Goal: Task Accomplishment & Management: Use online tool/utility

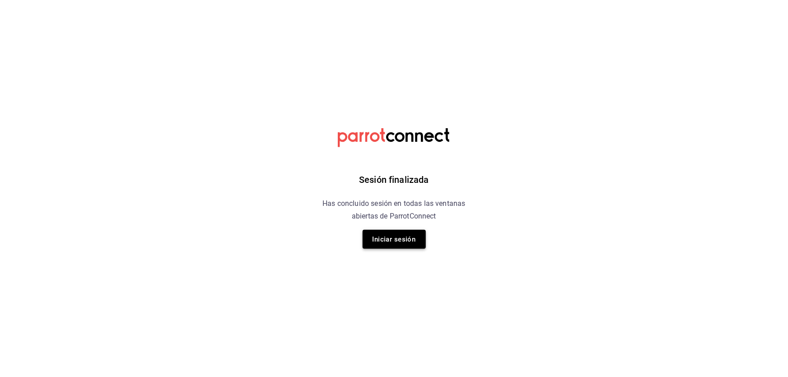
click at [407, 238] on button "Iniciar sesión" at bounding box center [394, 239] width 63 height 19
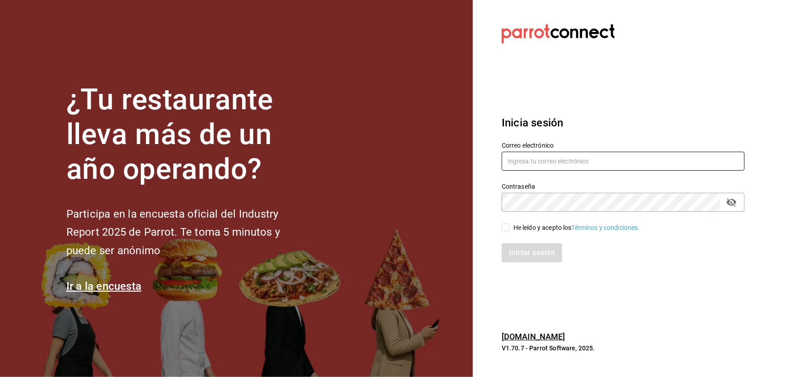
type input "[EMAIL_ADDRESS][DOMAIN_NAME]"
click at [506, 227] on input "He leído y acepto los Términos y condiciones." at bounding box center [506, 228] width 8 height 8
checkbox input "true"
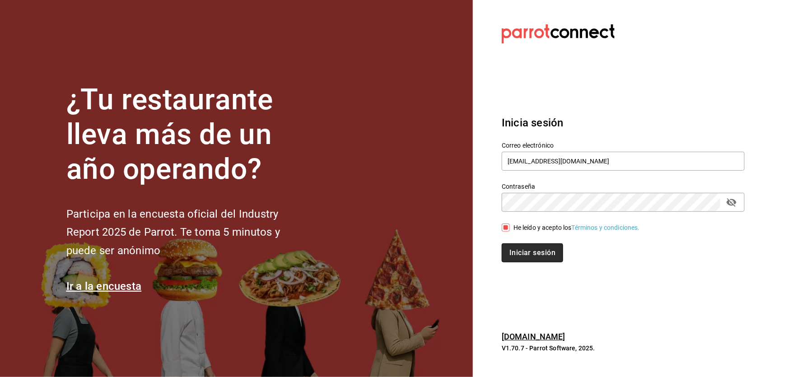
click at [515, 256] on button "Iniciar sesión" at bounding box center [532, 252] width 61 height 19
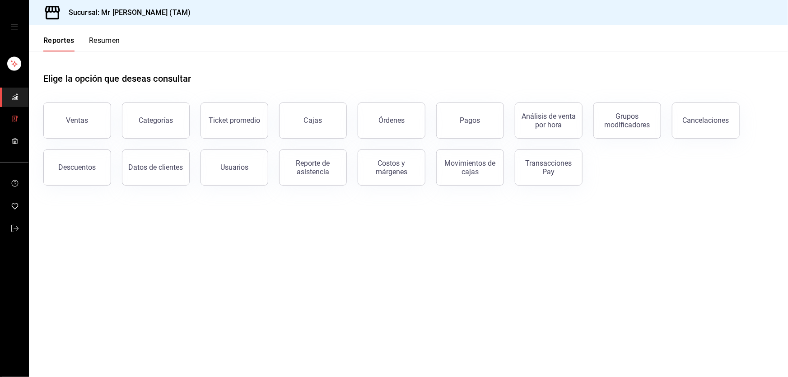
click at [12, 120] on icon "mailbox folders" at bounding box center [14, 118] width 7 height 7
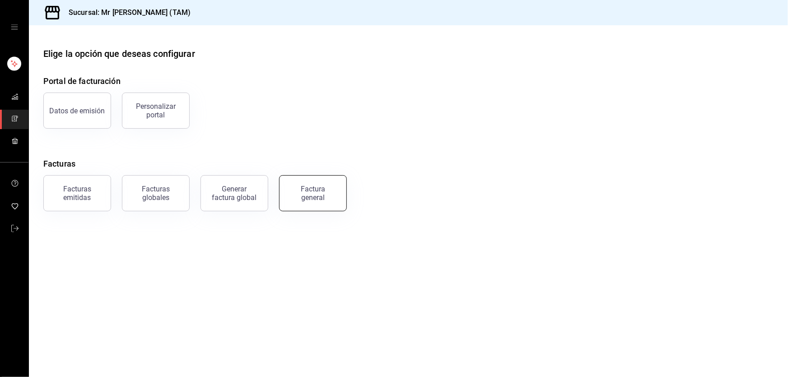
click at [331, 190] on div "Factura general" at bounding box center [312, 193] width 45 height 17
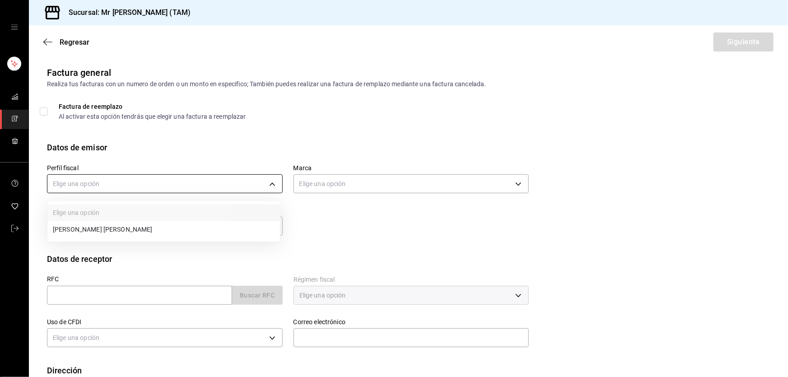
click at [184, 174] on body "Sucursal: Mr [PERSON_NAME] (TAM) Regresar Siguiente Factura general Realiza tus…" at bounding box center [394, 188] width 788 height 377
click at [181, 180] on div at bounding box center [394, 188] width 788 height 377
click at [173, 189] on div at bounding box center [394, 188] width 788 height 377
click at [124, 198] on div "Tipo de comprobante Ingreso I" at bounding box center [159, 217] width 247 height 42
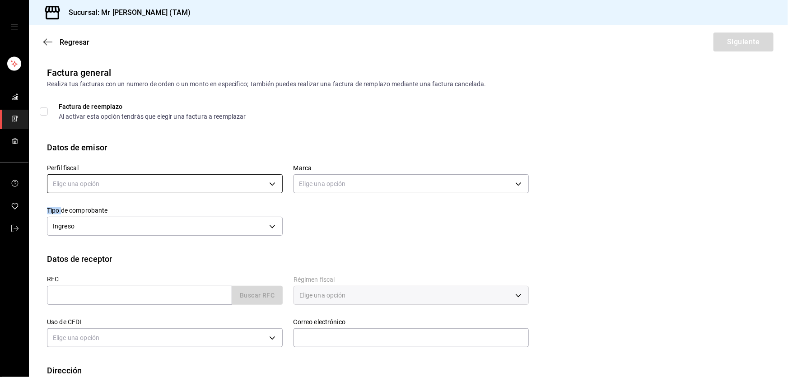
click at [128, 185] on body "Sucursal: Mr [PERSON_NAME] (TAM) Regresar Siguiente Factura general Realiza tus…" at bounding box center [394, 188] width 788 height 377
click at [112, 231] on li "[PERSON_NAME] [PERSON_NAME]" at bounding box center [163, 229] width 233 height 17
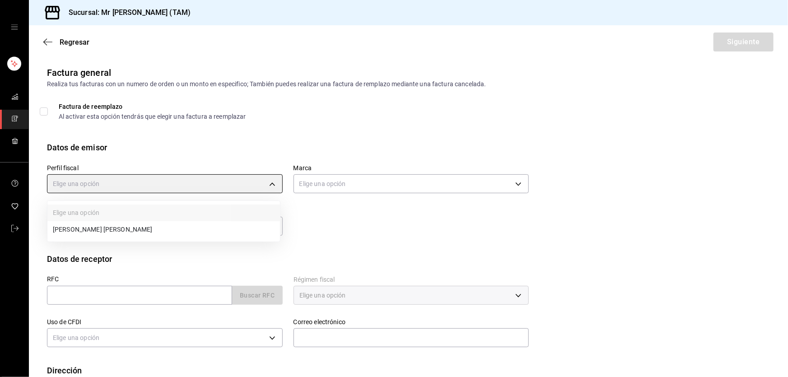
type input "81e23790-b5c9-42c9-a779-7127cee00b47"
type input "7082ddc5-3cea-471a-bd4f-d41619b848f0"
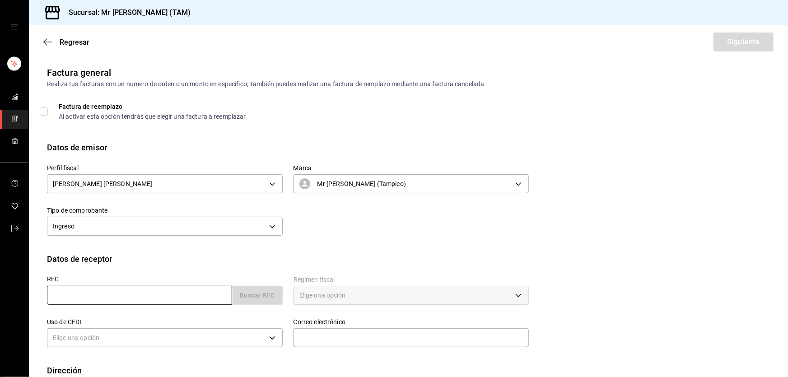
click at [101, 298] on input "text" at bounding box center [139, 295] width 185 height 19
click at [254, 260] on div "Datos de receptor" at bounding box center [408, 259] width 723 height 12
click at [152, 286] on input "text" at bounding box center [139, 295] width 185 height 19
paste input "CME9609205W6"
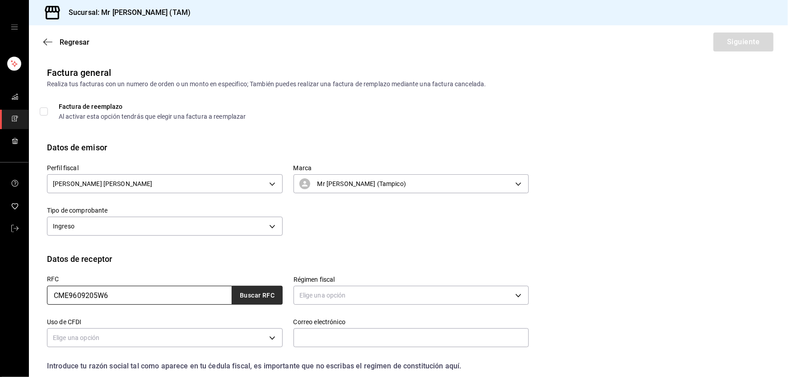
type input "CME9609205W6"
click at [260, 300] on button "Buscar RFC" at bounding box center [257, 295] width 51 height 19
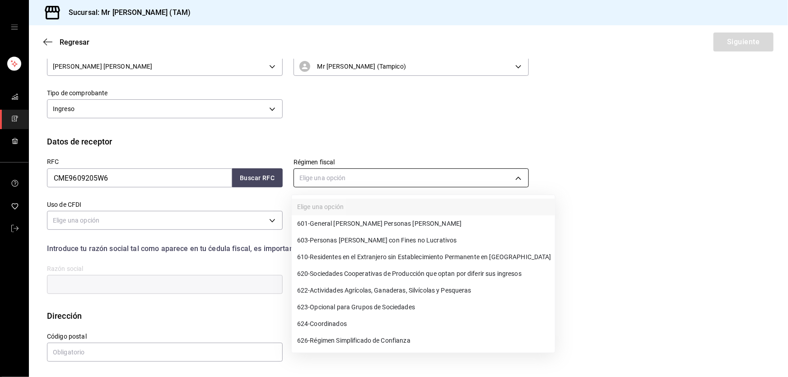
click at [342, 181] on body "Sucursal: Mr [PERSON_NAME] (TAM) Regresar Siguiente Factura general Realiza tus…" at bounding box center [394, 188] width 788 height 377
click at [355, 225] on span "601 - General [PERSON_NAME] Personas [PERSON_NAME]" at bounding box center [379, 223] width 164 height 9
type input "601"
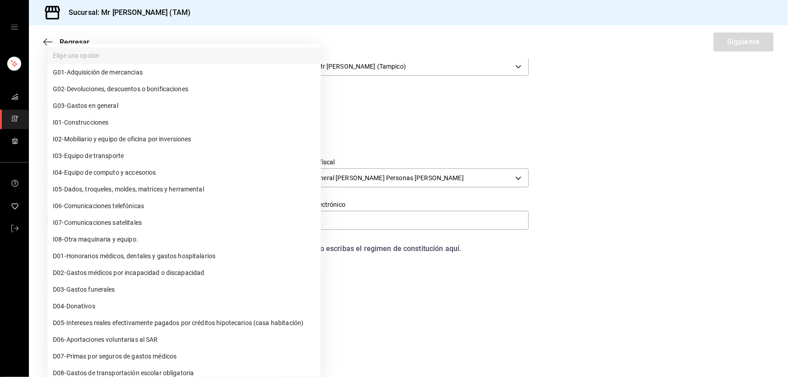
click at [204, 218] on body "Sucursal: Mr [PERSON_NAME] (TAM) Regresar Siguiente Factura general Realiza tus…" at bounding box center [394, 188] width 788 height 377
click at [106, 105] on span "G03 - Gastos en general" at bounding box center [85, 105] width 65 height 9
type input "G03"
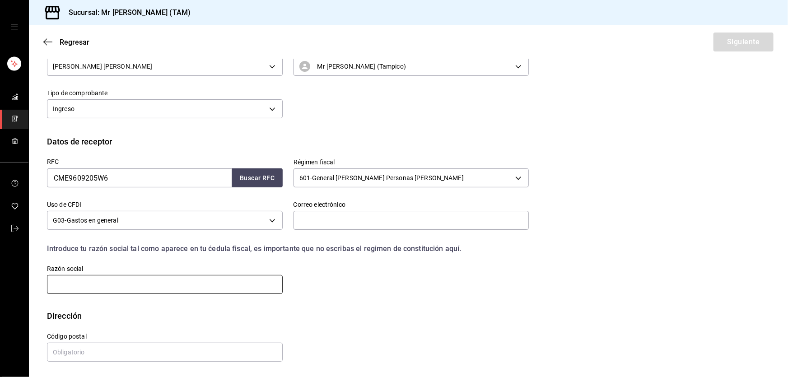
click at [183, 287] on input "text" at bounding box center [165, 284] width 236 height 19
paste input "CESVI [GEOGRAPHIC_DATA]"
type input "CESVI [GEOGRAPHIC_DATA]"
click at [109, 354] on input "text" at bounding box center [165, 352] width 236 height 19
paste input "50233"
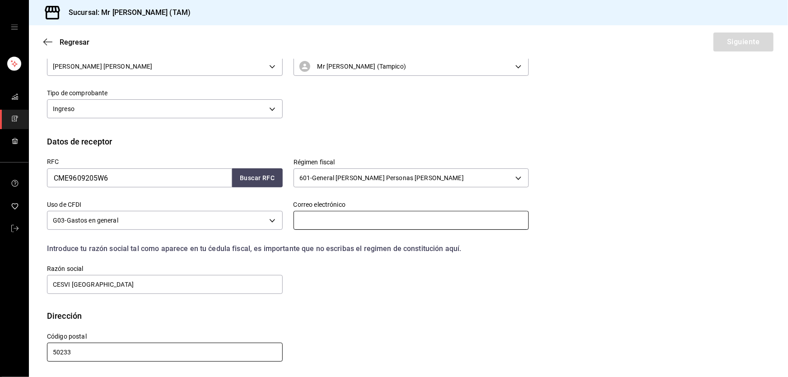
type input "50233"
click at [309, 219] on input "text" at bounding box center [412, 220] width 236 height 19
paste input "[PERSON_NAME][EMAIL_ADDRESS][PERSON_NAME][DOMAIN_NAME]"
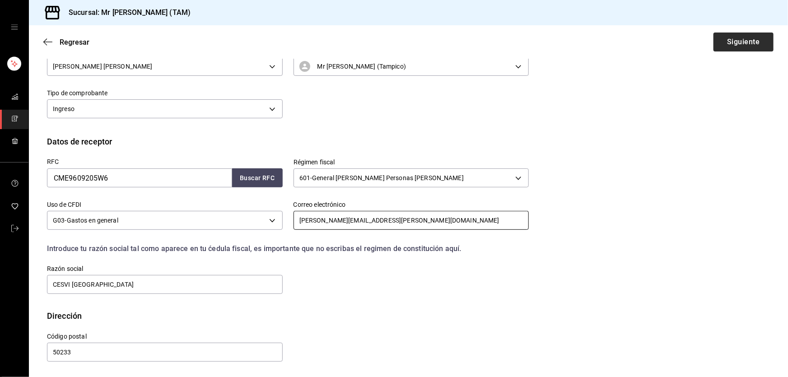
type input "[PERSON_NAME][EMAIL_ADDRESS][PERSON_NAME][DOMAIN_NAME]"
click at [730, 45] on button "Siguiente" at bounding box center [744, 42] width 60 height 19
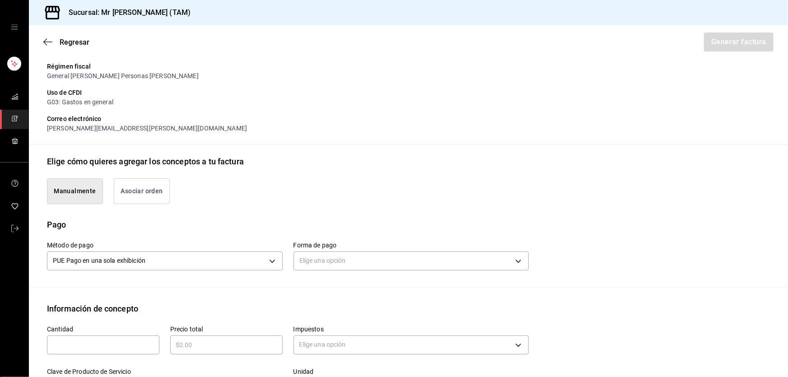
scroll to position [199, 0]
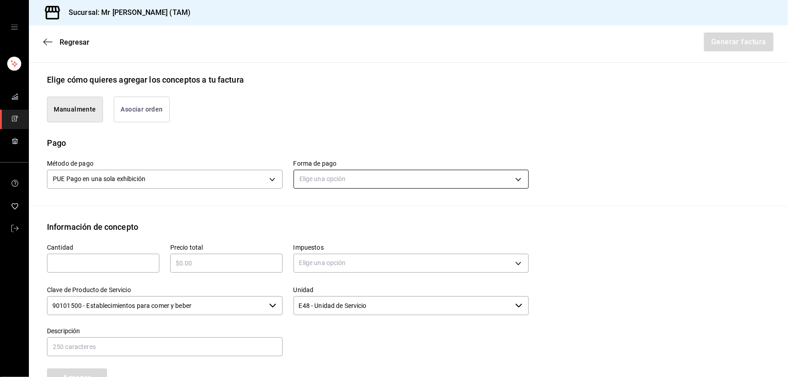
click at [325, 169] on body "Sucursal: Mr [PERSON_NAME] (TAM) Regresar Generar factura Emisor Perfil fiscal …" at bounding box center [394, 188] width 788 height 377
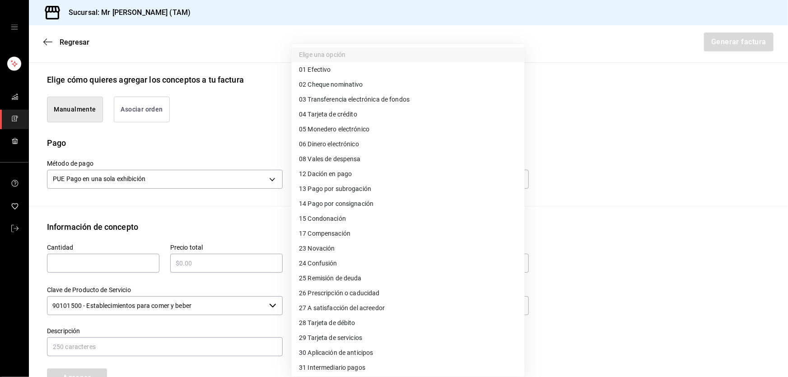
click at [334, 117] on span "04 Tarjeta de crédito" at bounding box center [328, 114] width 58 height 9
type input "04"
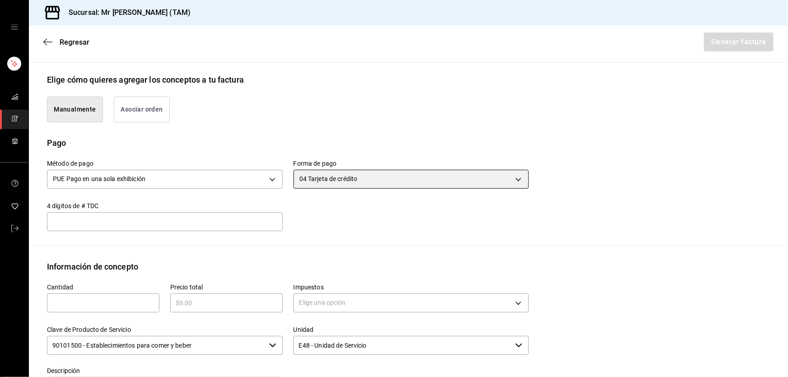
scroll to position [322, 0]
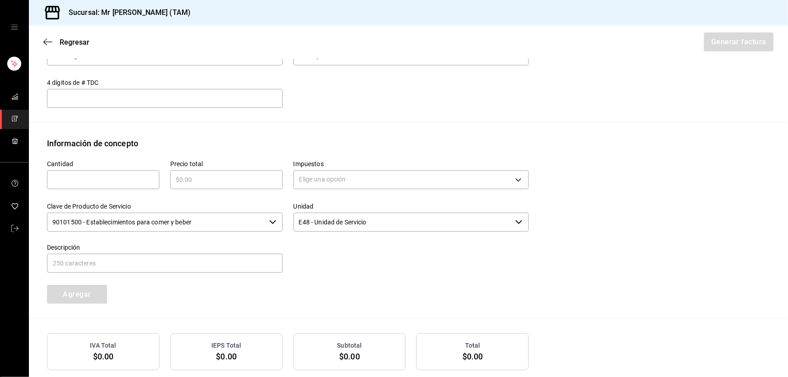
click at [121, 102] on input "text" at bounding box center [165, 98] width 236 height 11
click at [130, 176] on input "text" at bounding box center [103, 179] width 112 height 11
type input "1"
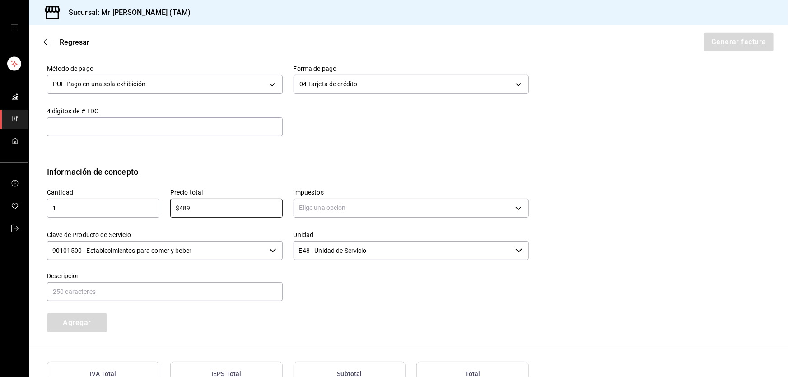
scroll to position [281, 0]
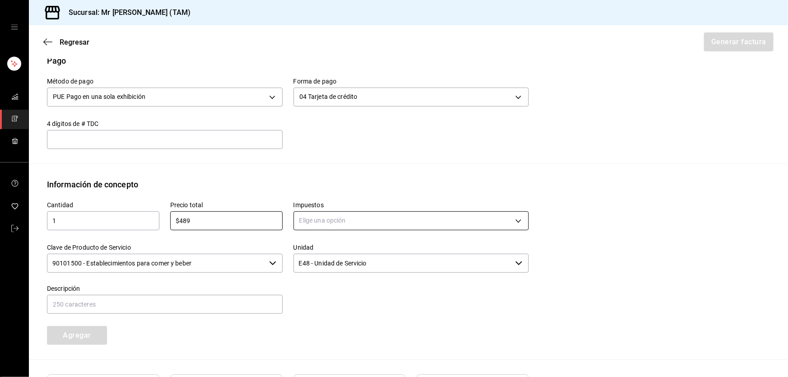
type input "$489"
click at [320, 227] on body "Sucursal: Mr [PERSON_NAME] (TAM) Regresar Generar factura Emisor Perfil fiscal …" at bounding box center [394, 188] width 788 height 377
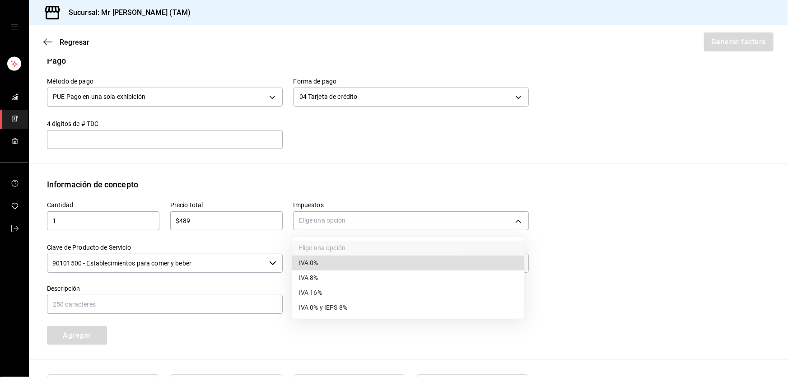
click at [321, 291] on span "IVA 16%" at bounding box center [310, 292] width 23 height 9
type input "IVA_16"
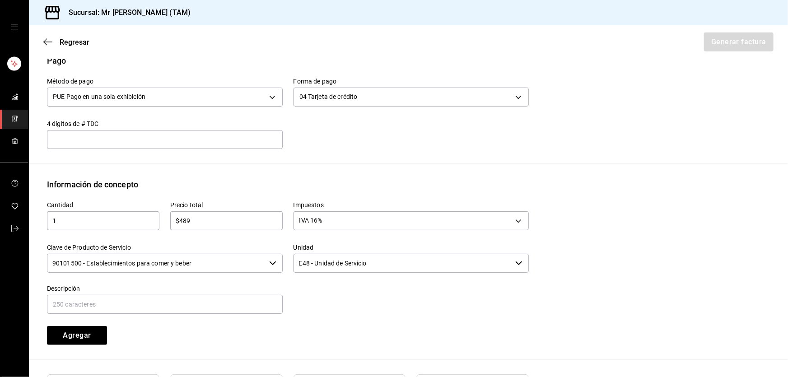
click at [209, 271] on input "90101500 - Establecimientos para comer y beber" at bounding box center [156, 263] width 219 height 19
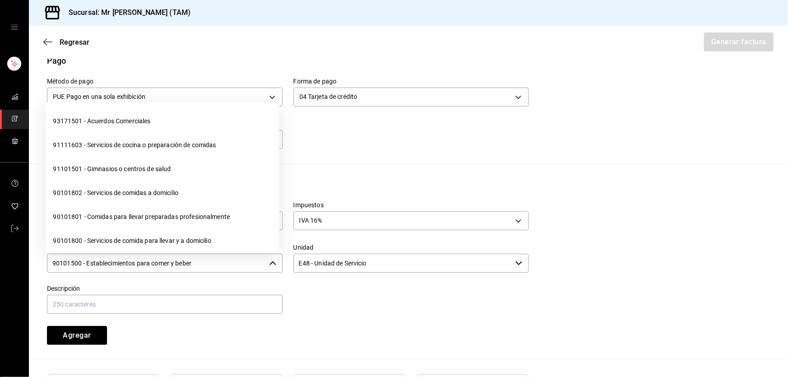
click at [209, 271] on input "90101500 - Establecimientos para comer y beber" at bounding box center [156, 263] width 219 height 19
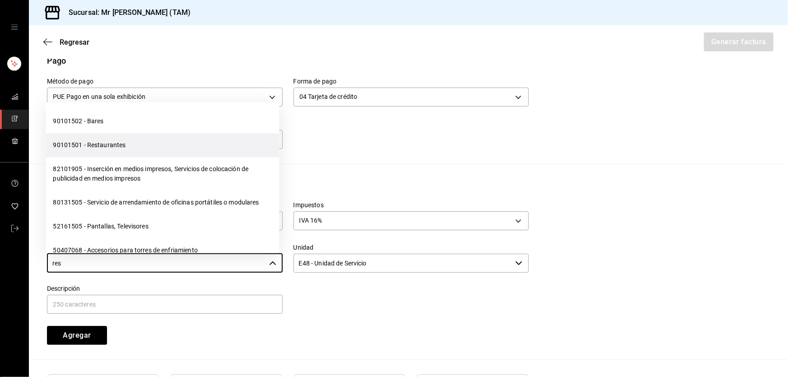
click at [110, 149] on li "90101501 - Restaurantes" at bounding box center [162, 145] width 233 height 24
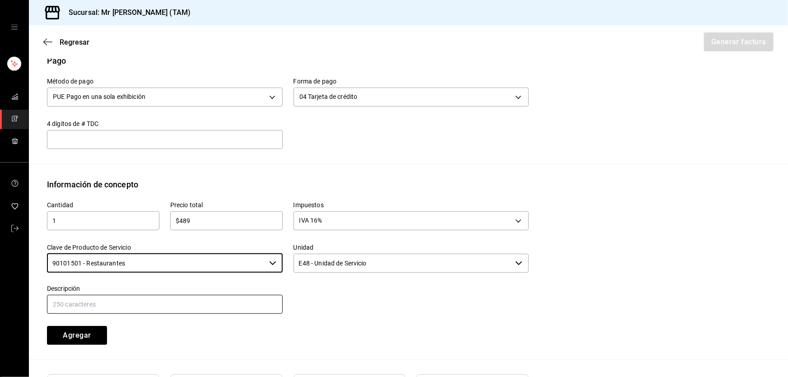
type input "90101501 - Restaurantes"
click at [147, 308] on input "text" at bounding box center [165, 304] width 236 height 19
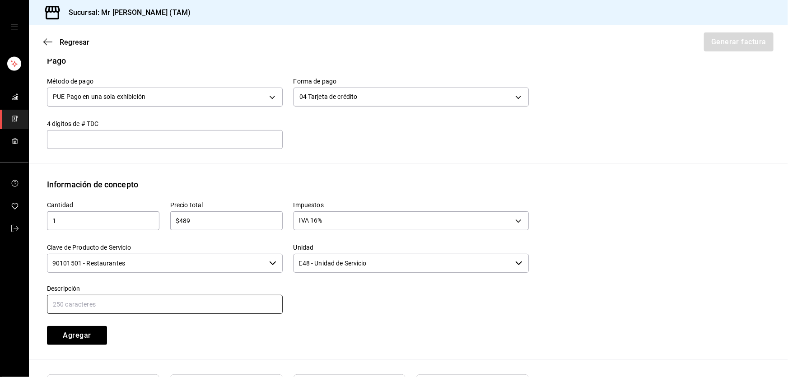
click at [189, 306] on input "text" at bounding box center [165, 304] width 236 height 19
click at [114, 299] on input "CONSUMO DEL DIA [DATE]" at bounding box center [165, 304] width 236 height 19
type input "CONSUMO DEL DIA [DATE]"
click at [308, 314] on div "Cantidad 1 ​ Precio total $489 ​ Impuestos IVA 16% IVA_16 Clave de Producto de …" at bounding box center [282, 268] width 493 height 154
click at [92, 333] on button "Agregar" at bounding box center [77, 335] width 60 height 19
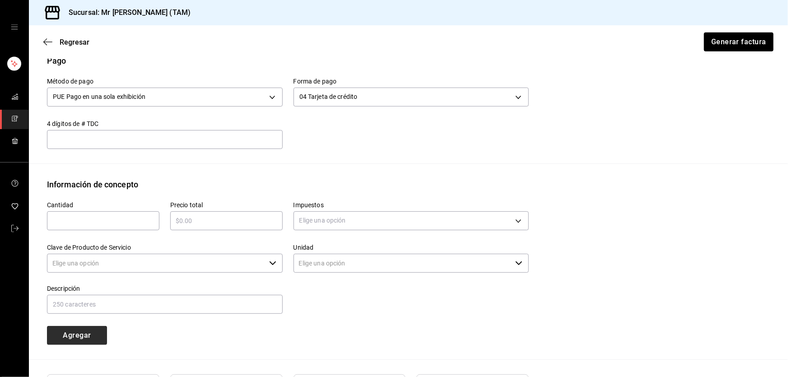
type input "90101500 - Establecimientos para comer y beber"
type input "E48 - Unidad de Servicio"
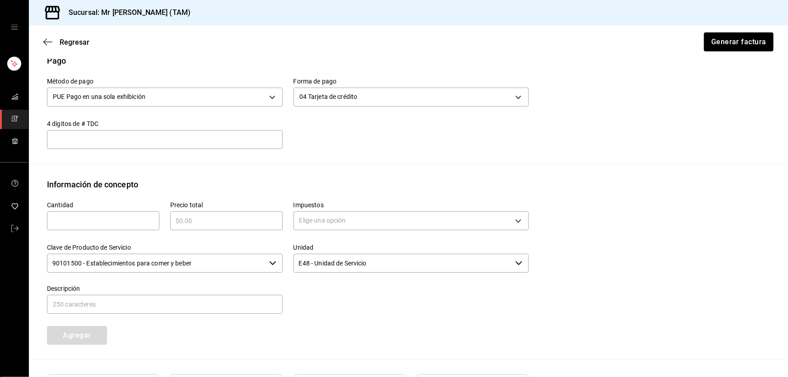
drag, startPoint x: 92, startPoint y: 333, endPoint x: 89, endPoint y: 216, distance: 116.6
click at [89, 216] on input "text" at bounding box center [103, 220] width 112 height 11
type input "1"
click at [127, 258] on input "90101500 - Establecimientos para comer y beber" at bounding box center [156, 263] width 219 height 19
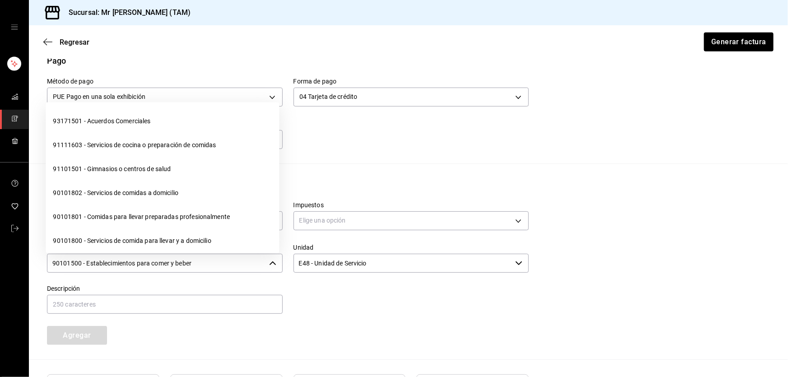
click at [127, 258] on input "90101500 - Establecimientos para comer y beber" at bounding box center [156, 263] width 219 height 19
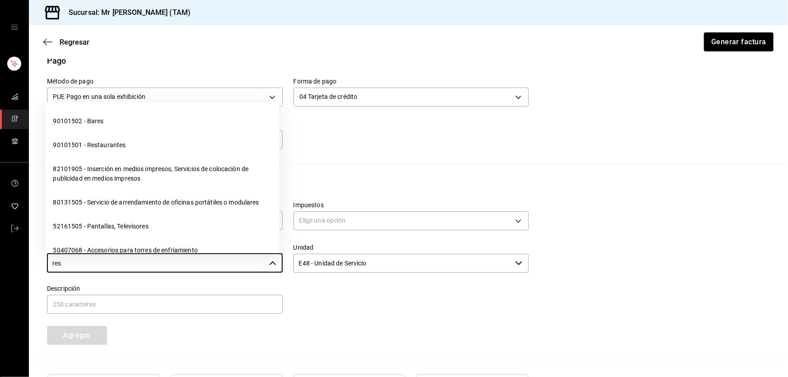
click at [99, 144] on li "90101501 - Restaurantes" at bounding box center [162, 145] width 233 height 24
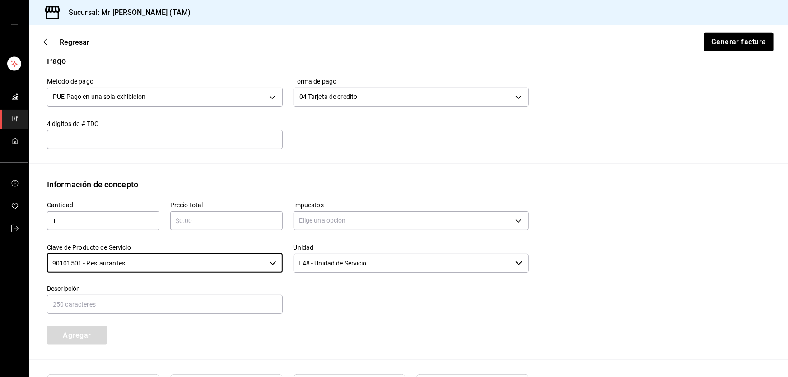
type input "90101501 - Restaurantes"
click at [198, 224] on input "text" at bounding box center [226, 220] width 112 height 11
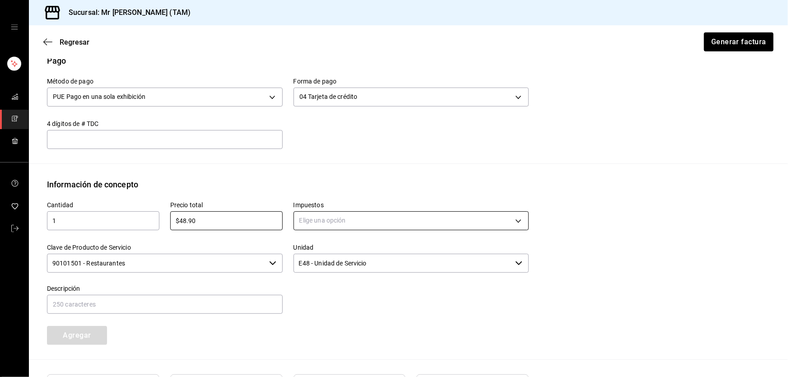
type input "$48.90"
click at [326, 225] on body "Sucursal: Mr [PERSON_NAME] (TAM) Regresar Generar factura Emisor Perfil fiscal …" at bounding box center [394, 188] width 788 height 377
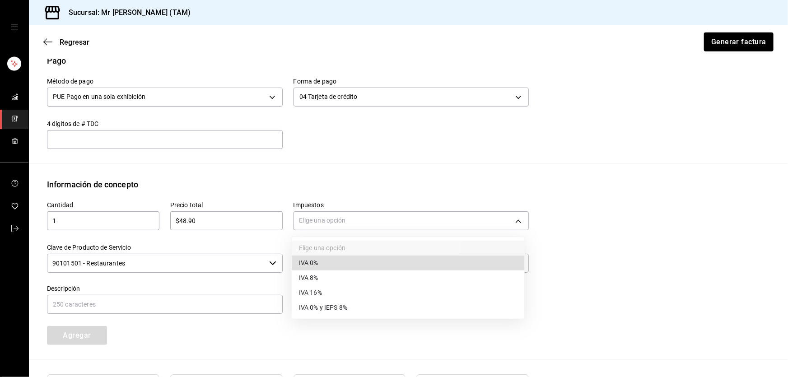
click at [320, 257] on li "IVA 0%" at bounding box center [408, 263] width 233 height 15
type input "IVA_0"
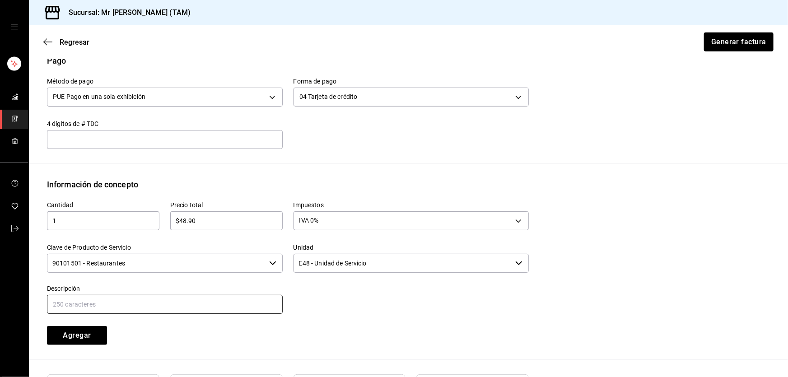
click at [163, 301] on input "text" at bounding box center [165, 304] width 236 height 19
type input "PROPINA"
click at [89, 337] on button "Agregar" at bounding box center [77, 335] width 60 height 19
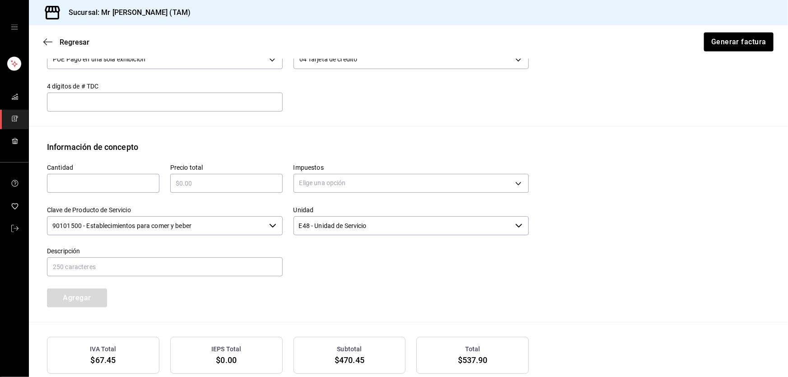
scroll to position [415, 0]
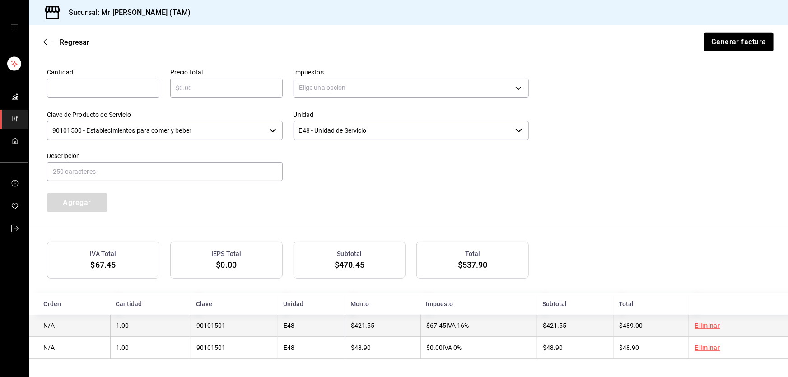
click at [477, 326] on td "$67.45 IVA 16%" at bounding box center [478, 326] width 117 height 22
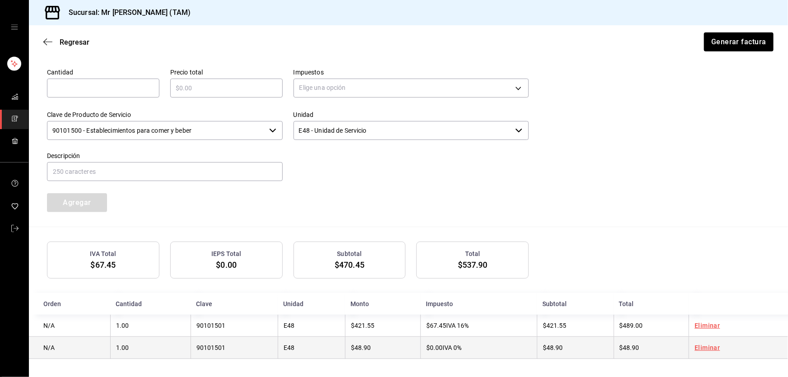
click at [434, 350] on span "$0.00" at bounding box center [434, 347] width 16 height 7
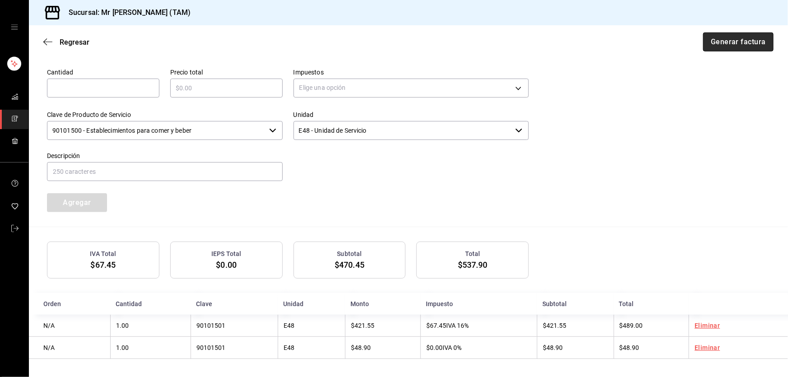
click at [723, 44] on button "Generar factura" at bounding box center [738, 42] width 70 height 19
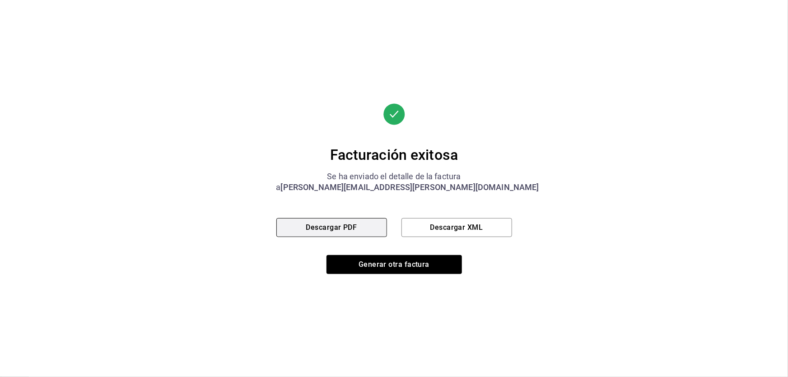
click at [371, 232] on button "Descargar PDF" at bounding box center [331, 227] width 111 height 19
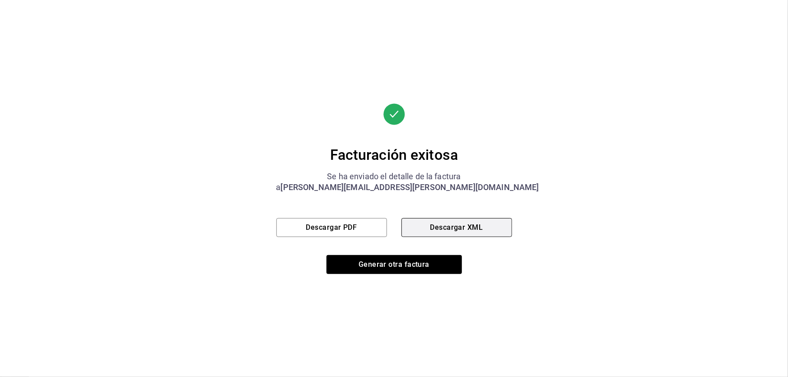
click at [452, 233] on button "Descargar XML" at bounding box center [457, 227] width 111 height 19
